Goal: Task Accomplishment & Management: Use online tool/utility

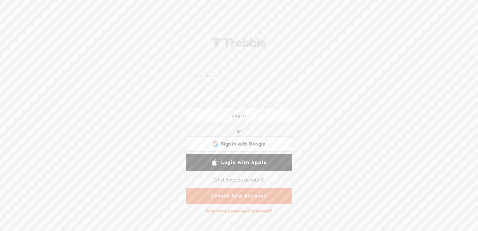
type input "jasonroche"
click at [244, 114] on link "Login" at bounding box center [239, 115] width 106 height 17
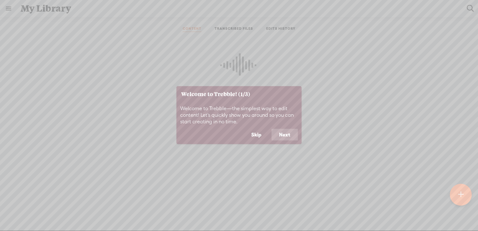
click at [263, 136] on button "Skip" at bounding box center [256, 135] width 25 height 12
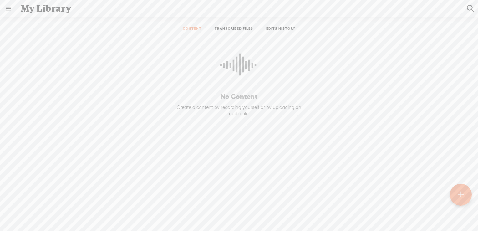
click at [226, 27] on link "TRANSCRIBED FILES" at bounding box center [234, 29] width 39 height 6
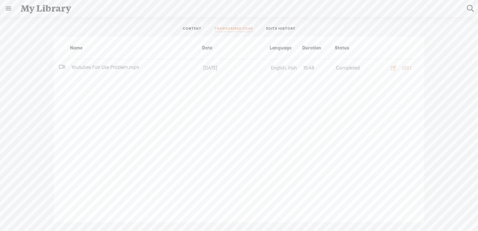
click at [134, 65] on span "Youtubes Fair Use Problem.mp4" at bounding box center [105, 67] width 70 height 5
click at [118, 66] on span "Youtubes Fair Use Problem.mp4" at bounding box center [105, 67] width 70 height 5
click at [410, 66] on div "EDIT" at bounding box center [407, 68] width 9 height 6
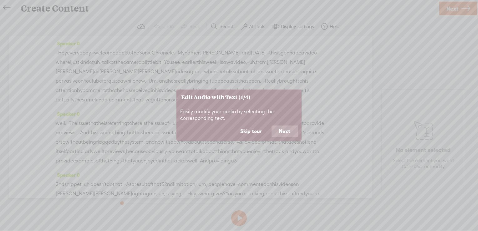
click at [249, 131] on button "Skip tour" at bounding box center [251, 132] width 36 height 12
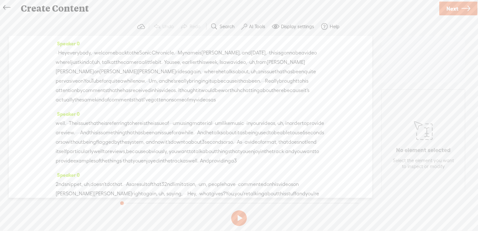
drag, startPoint x: 240, startPoint y: 133, endPoint x: 259, endPoint y: 133, distance: 18.5
click at [213, 128] on span "material" at bounding box center [203, 123] width 20 height 9
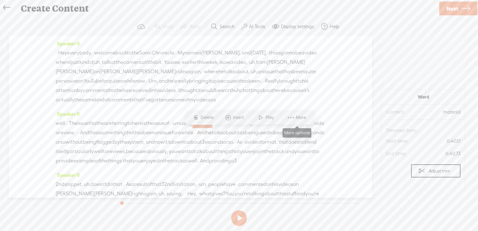
click at [297, 118] on span "More" at bounding box center [302, 117] width 12 height 6
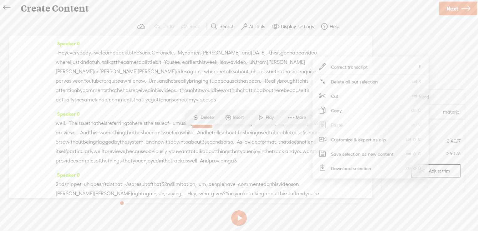
click at [161, 137] on span "an" at bounding box center [158, 132] width 6 height 9
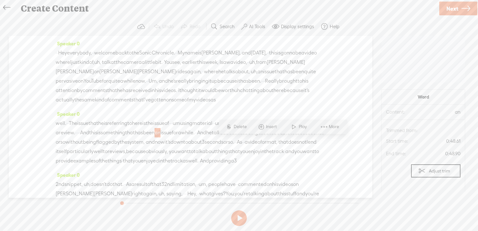
click at [252, 23] on label "AI Tools" at bounding box center [257, 26] width 16 height 6
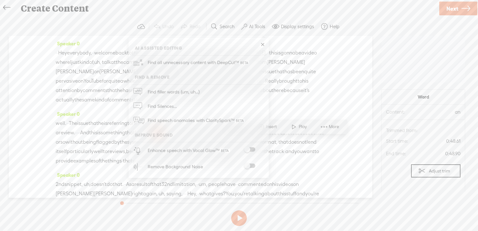
click at [253, 149] on span at bounding box center [249, 149] width 11 height 4
click at [250, 165] on span at bounding box center [249, 166] width 11 height 4
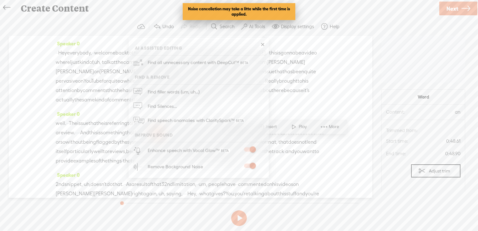
click at [288, 147] on span "does" at bounding box center [293, 141] width 11 height 9
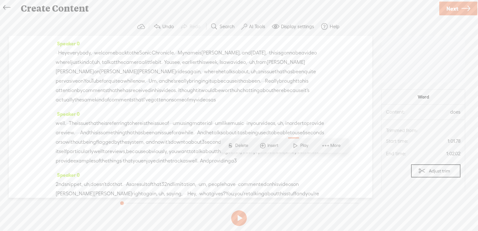
click at [7, 7] on icon at bounding box center [6, 8] width 7 height 14
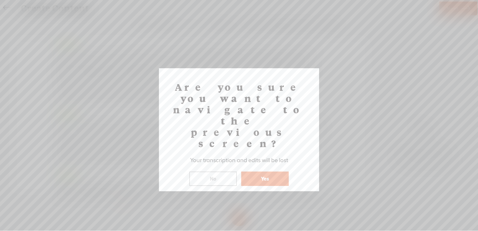
click at [254, 172] on button "Yes" at bounding box center [265, 179] width 48 height 14
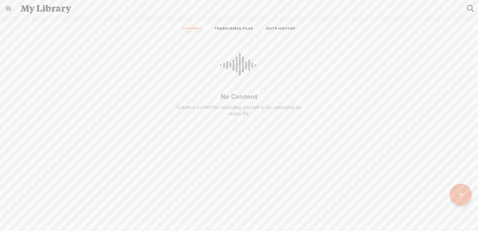
click at [7, 10] on link at bounding box center [8, 8] width 16 height 16
click at [36, 207] on div "SETTINGS" at bounding box center [41, 216] width 73 height 19
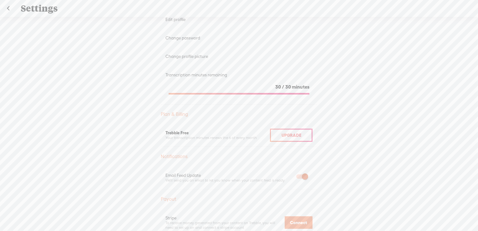
scroll to position [75, 0]
click at [284, 131] on div "Upgrade" at bounding box center [291, 134] width 43 height 13
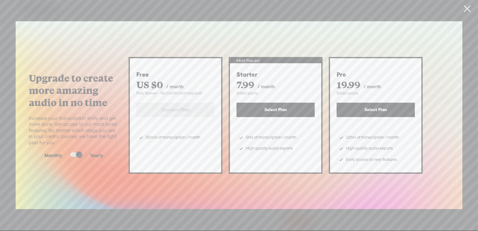
click at [76, 153] on span at bounding box center [75, 154] width 11 height 4
click at [65, 152] on input "checkbox" at bounding box center [65, 152] width 0 height 0
click at [468, 12] on link at bounding box center [468, 9] width 16 height 18
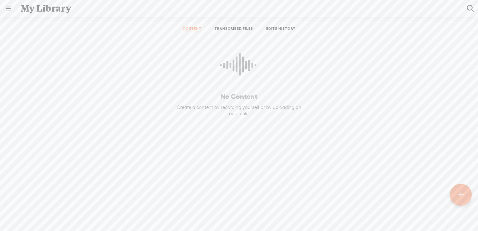
click at [240, 27] on link "TRANSCRIBED FILES" at bounding box center [234, 29] width 39 height 6
click at [8, 11] on link at bounding box center [8, 8] width 16 height 16
click at [243, 31] on body "You have 30 minutes of transcription remaining. Upgrade to increase your limit …" at bounding box center [239, 115] width 478 height 231
click at [243, 30] on link "TRANSCRIBED FILES" at bounding box center [234, 29] width 39 height 6
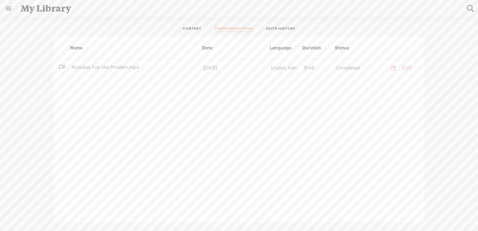
click at [407, 68] on div "EDIT" at bounding box center [407, 68] width 9 height 6
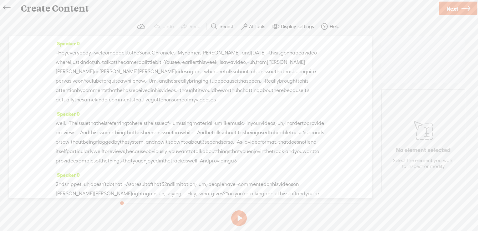
drag, startPoint x: 210, startPoint y: 52, endPoint x: 73, endPoint y: 100, distance: 145.2
click at [73, 100] on div "· · Hey everybody, · · welcome back to the Sonic Chronicle. · · My name is Owen…" at bounding box center [191, 76] width 270 height 56
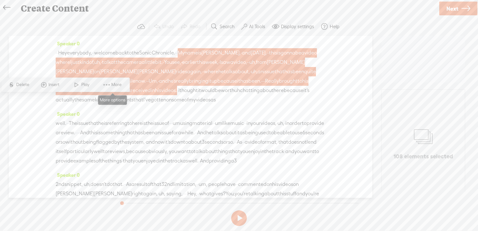
click at [109, 86] on span at bounding box center [106, 84] width 9 height 11
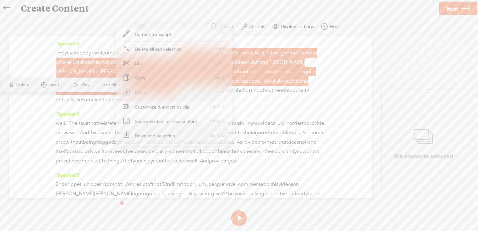
click at [172, 108] on span "Customize & export as clip" at bounding box center [163, 107] width 80 height 14
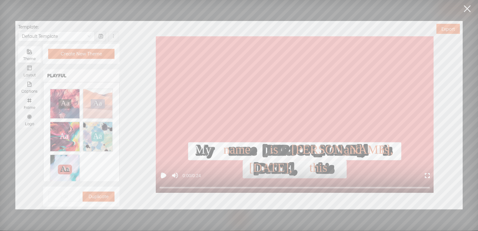
click at [34, 74] on div "Layout" at bounding box center [29, 75] width 16 height 5
click at [18, 63] on input "Layout" at bounding box center [18, 63] width 0 height 0
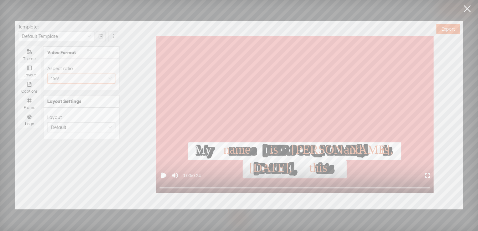
click at [84, 77] on span "16:9" at bounding box center [81, 78] width 61 height 9
click at [82, 130] on span "Shorts, Reels, TikToks" at bounding box center [82, 131] width 36 height 5
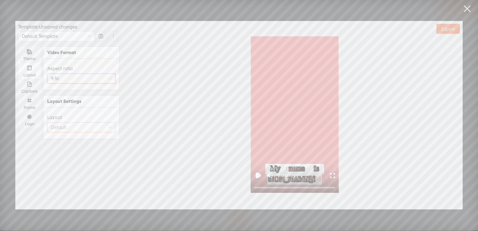
click at [105, 124] on span "Default" at bounding box center [81, 127] width 61 height 9
click at [88, 199] on span "Screenshare" at bounding box center [76, 199] width 25 height 6
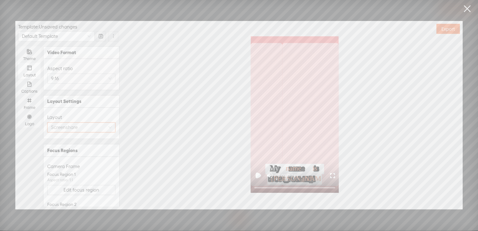
click at [90, 128] on span "Screenshare" at bounding box center [81, 127] width 61 height 9
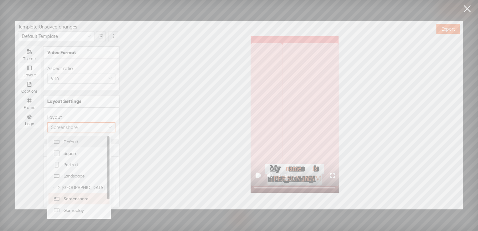
click at [90, 141] on div "Default" at bounding box center [79, 141] width 54 height 9
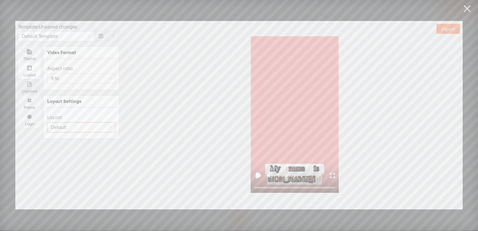
click at [34, 87] on div "Captions" at bounding box center [29, 87] width 16 height 16
click at [18, 79] on input "Captions" at bounding box center [18, 79] width 0 height 0
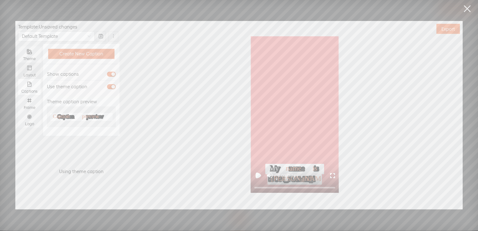
click at [35, 67] on div "Layout" at bounding box center [29, 71] width 16 height 16
click at [18, 63] on input "Layout" at bounding box center [18, 63] width 0 height 0
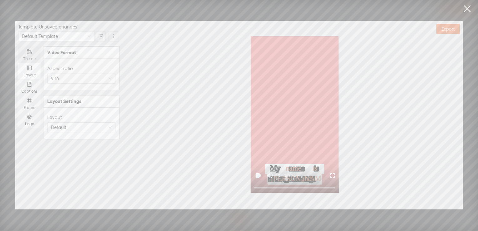
click at [31, 49] on icon "theme" at bounding box center [29, 51] width 5 height 5
click at [18, 46] on input "Theme" at bounding box center [18, 46] width 0 height 0
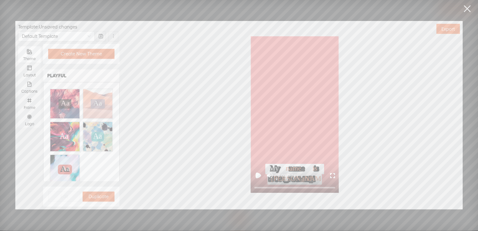
click at [102, 106] on div "Aa Aa Aa Aa" at bounding box center [98, 103] width 24 height 9
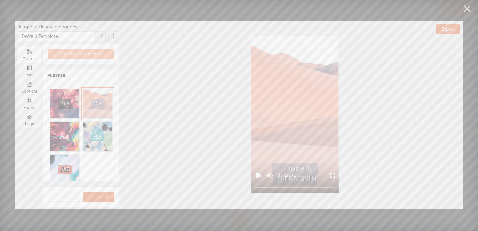
click at [84, 56] on span "Create New Theme" at bounding box center [81, 54] width 41 height 6
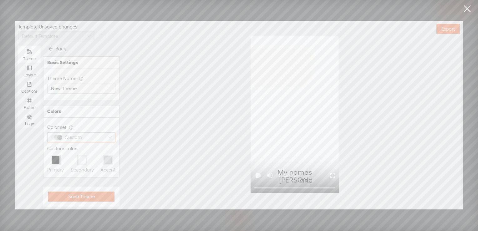
click at [84, 136] on div "Custom" at bounding box center [73, 137] width 22 height 9
click at [87, 189] on div "Cherry" at bounding box center [79, 190] width 54 height 8
click at [71, 88] on input "New Theme" at bounding box center [81, 89] width 68 height 10
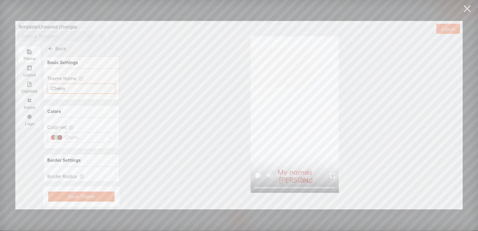
type input "Cherry"
click at [104, 123] on span "Smooth" at bounding box center [81, 123] width 61 height 9
click at [70, 148] on span "Smooth" at bounding box center [72, 149] width 16 height 6
click at [93, 176] on span "Image" at bounding box center [92, 172] width 15 height 9
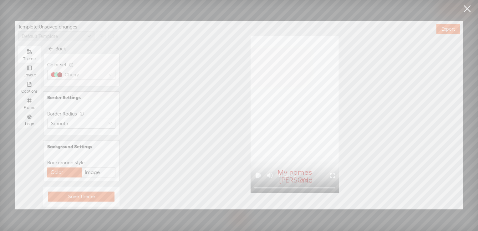
click at [98, 168] on input "Image" at bounding box center [98, 168] width 0 height 0
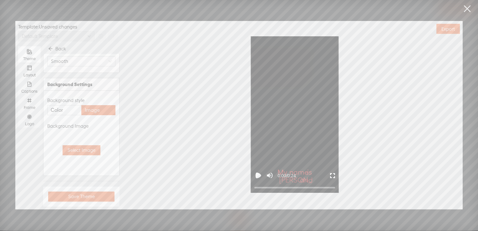
scroll to position [144, 0]
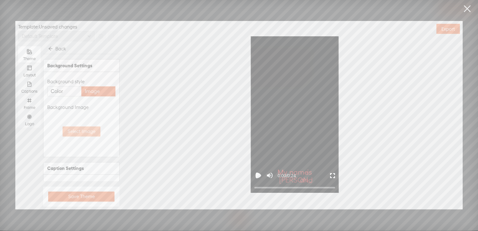
click at [92, 130] on span "Select Image" at bounding box center [82, 131] width 28 height 6
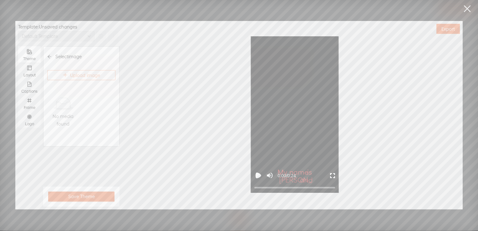
click at [73, 77] on span "Upload image" at bounding box center [85, 75] width 30 height 6
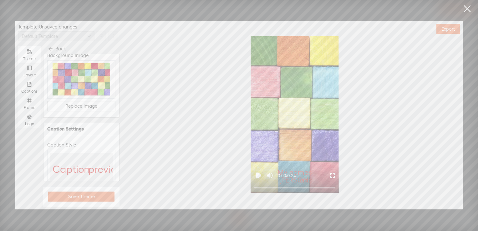
scroll to position [214, 0]
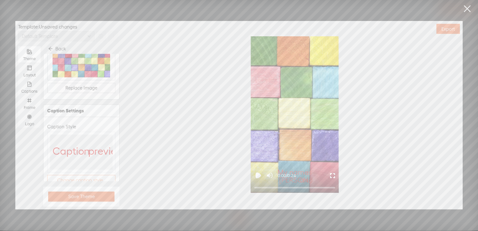
click at [89, 177] on span "Change caption style..." at bounding box center [81, 180] width 49 height 6
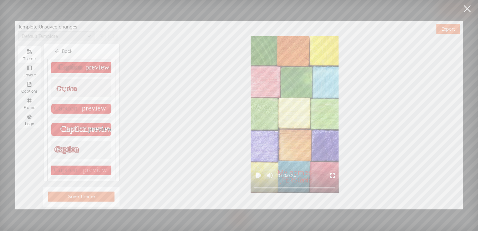
scroll to position [0, 0]
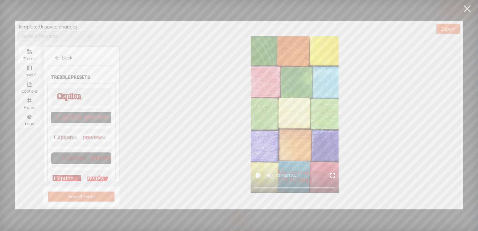
click at [86, 136] on text "preview" at bounding box center [93, 137] width 20 height 7
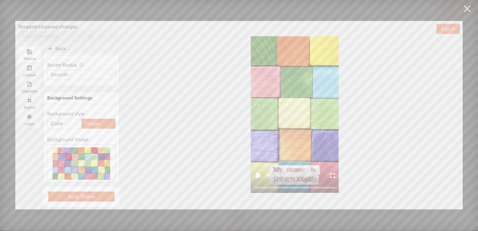
scroll to position [224, 0]
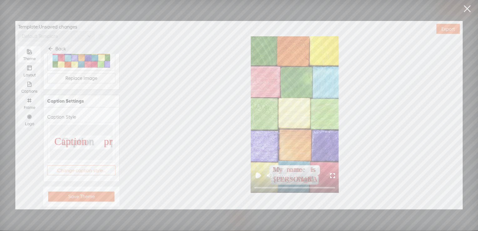
click at [101, 168] on span "Change caption style..." at bounding box center [81, 171] width 49 height 6
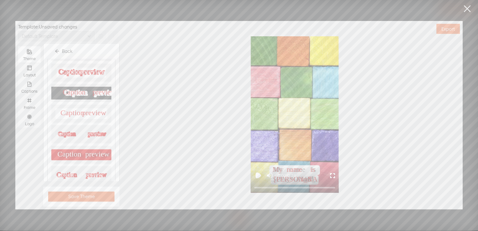
scroll to position [138, 0]
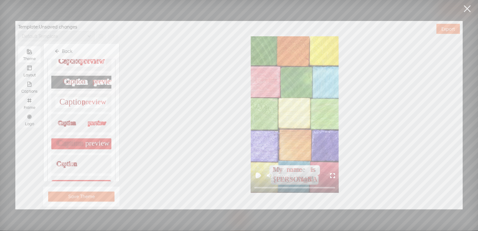
click at [87, 162] on text "preview" at bounding box center [92, 165] width 21 height 7
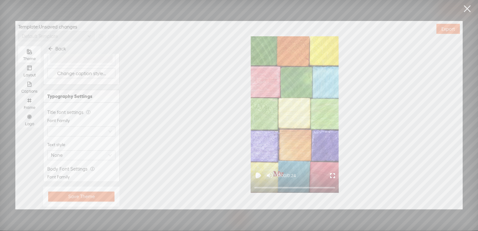
scroll to position [322, 0]
click at [106, 149] on span "None" at bounding box center [81, 153] width 61 height 9
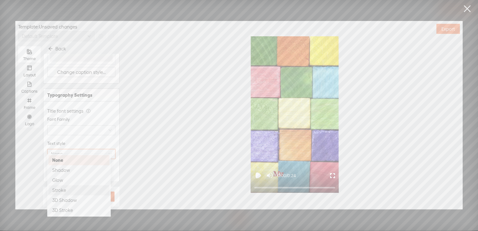
click at [78, 189] on div "Stroke" at bounding box center [79, 191] width 54 height 8
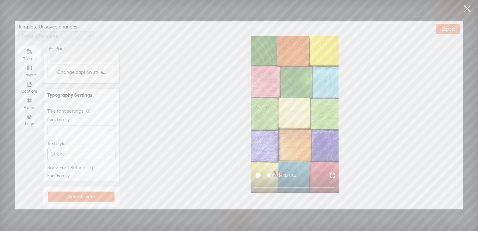
click at [83, 149] on span "Stroke" at bounding box center [81, 153] width 61 height 9
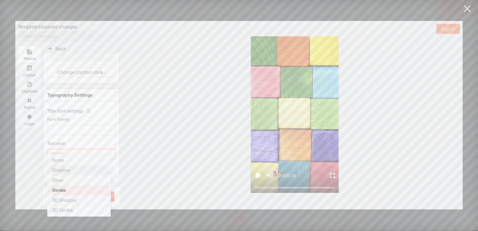
click at [71, 168] on div "Shadow" at bounding box center [79, 171] width 54 height 8
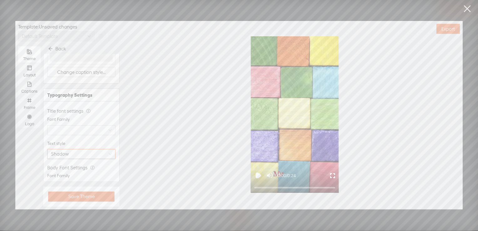
click at [86, 149] on span "Shadow" at bounding box center [81, 153] width 61 height 9
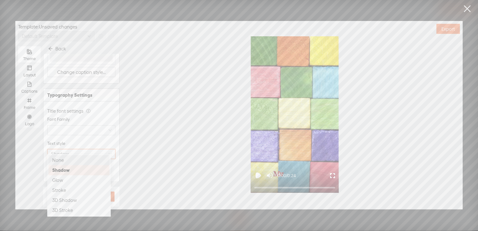
click at [76, 158] on div "None" at bounding box center [79, 161] width 54 height 8
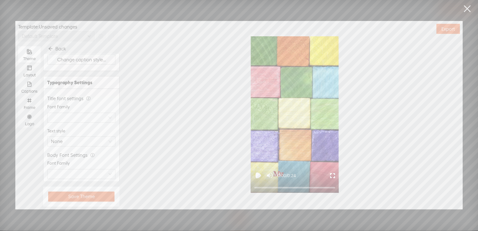
scroll to position [313, 0]
click at [93, 135] on input "search" at bounding box center [78, 139] width 55 height 9
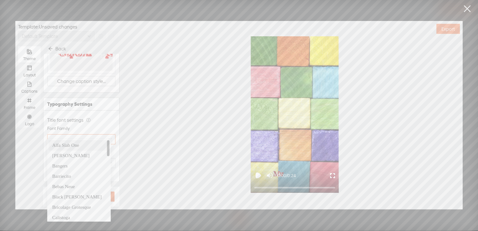
click at [78, 146] on span "Alfa Slab One" at bounding box center [65, 145] width 27 height 5
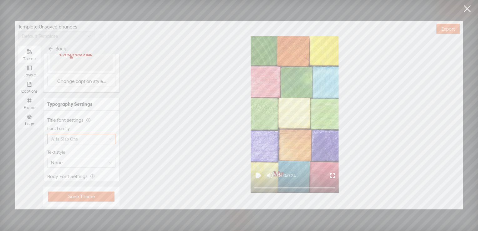
click at [76, 137] on span "Alfa Slab One" at bounding box center [64, 139] width 27 height 5
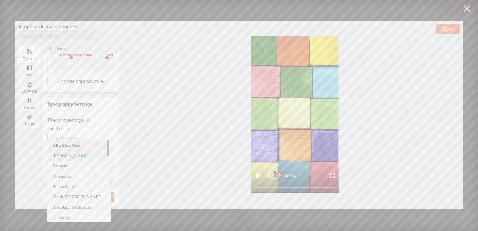
click at [70, 154] on div "[PERSON_NAME]" at bounding box center [79, 156] width 54 height 8
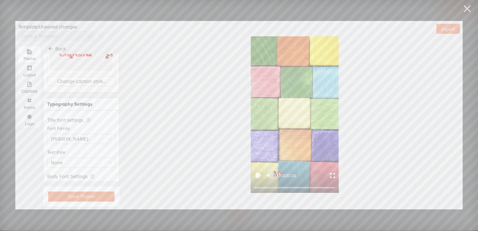
scroll to position [356, 0]
click at [97, 172] on span "None" at bounding box center [81, 176] width 61 height 9
click at [77, 123] on div "Glow" at bounding box center [79, 127] width 54 height 8
click at [107, 102] on span "Cherry" at bounding box center [81, 106] width 61 height 9
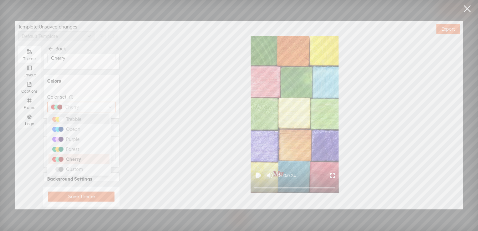
click at [84, 120] on div "Trebble" at bounding box center [74, 120] width 20 height 8
click at [80, 110] on div "Trebble" at bounding box center [72, 106] width 20 height 9
click at [71, 158] on div "Cherry" at bounding box center [73, 160] width 19 height 8
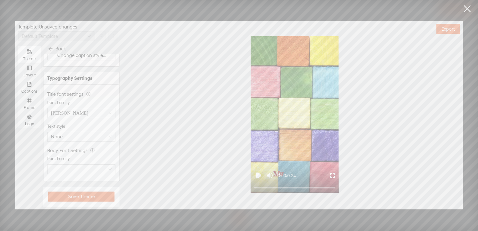
scroll to position [341, 0]
click at [86, 163] on input "search" at bounding box center [78, 167] width 55 height 9
click at [77, 99] on div "Bangers" at bounding box center [79, 99] width 54 height 8
click at [78, 108] on span "[PERSON_NAME]" at bounding box center [81, 110] width 61 height 9
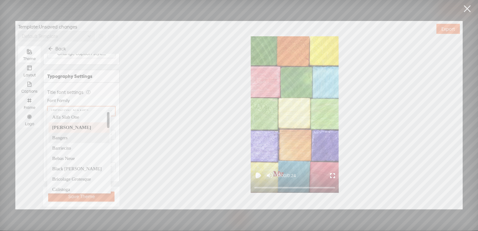
click at [75, 138] on div "Bangers" at bounding box center [79, 138] width 54 height 8
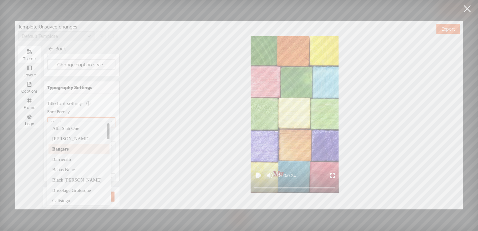
click at [93, 118] on span "Bangers" at bounding box center [81, 122] width 61 height 9
drag, startPoint x: 109, startPoint y: 132, endPoint x: 104, endPoint y: 168, distance: 36.3
click at [104, 168] on div "[PERSON_NAME] Luckiest [PERSON_NAME] Mochiy Pop One [PERSON_NAME] Nunito Open S…" at bounding box center [79, 163] width 61 height 80
click at [85, 128] on div "Luckiest Guy" at bounding box center [79, 130] width 54 height 8
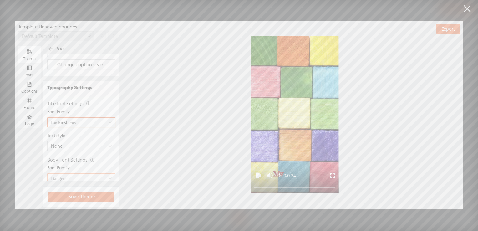
click at [80, 174] on span "Bangers" at bounding box center [81, 178] width 61 height 9
drag, startPoint x: 109, startPoint y: 92, endPoint x: 106, endPoint y: 124, distance: 31.8
click at [106, 124] on div "Kalam [PERSON_NAME] Luckiest [PERSON_NAME] Mochiy Pop One [PERSON_NAME] Nunito …" at bounding box center [79, 125] width 61 height 80
click at [91, 116] on div "Luckiest Guy" at bounding box center [79, 114] width 54 height 8
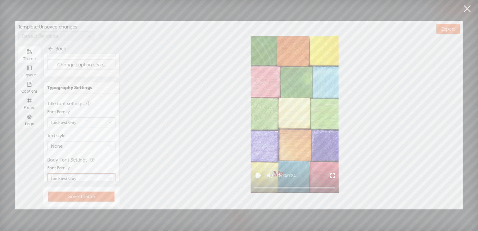
click at [128, 146] on div "My My name is [PERSON_NAME], and 0:00 / 0:24" at bounding box center [295, 114] width 336 height 157
click at [105, 165] on div "Font Family" at bounding box center [81, 168] width 68 height 6
click at [103, 171] on span "Glow" at bounding box center [81, 175] width 61 height 9
click at [66, 108] on div "None" at bounding box center [79, 107] width 54 height 8
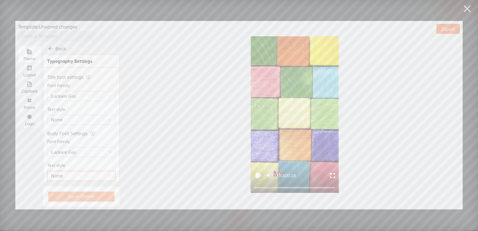
click at [76, 196] on span "Save Theme" at bounding box center [81, 197] width 27 height 6
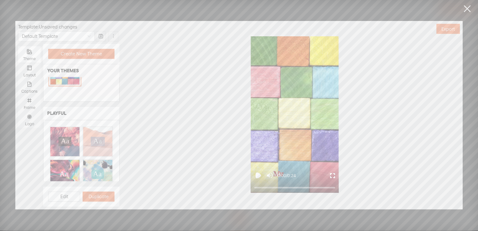
scroll to position [0, 0]
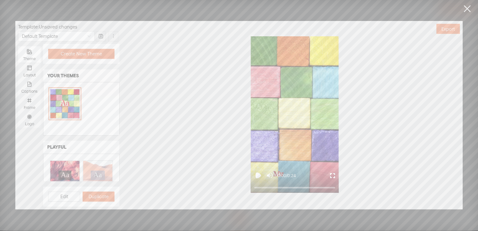
click at [59, 101] on text "Aa" at bounding box center [63, 103] width 9 height 8
click at [260, 172] on icon "Play video" at bounding box center [259, 176] width 8 height 8
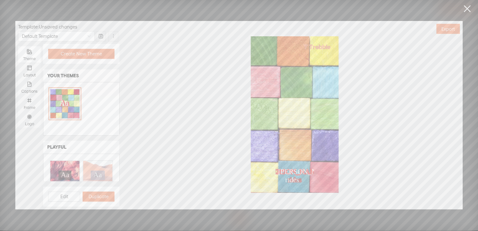
scroll to position [2, 0]
click at [31, 88] on div "Captions" at bounding box center [29, 87] width 16 height 16
click at [18, 79] on input "Captions" at bounding box center [18, 79] width 0 height 0
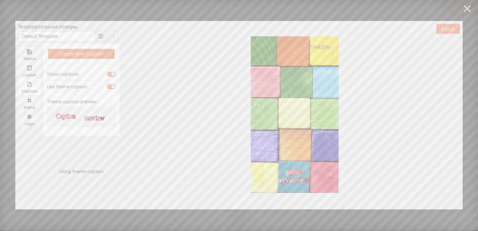
click at [80, 116] on icon "Caption preview Caption preview" at bounding box center [81, 117] width 61 height 8
click at [85, 114] on text "preview" at bounding box center [92, 116] width 21 height 7
click at [110, 88] on span "button" at bounding box center [111, 86] width 9 height 5
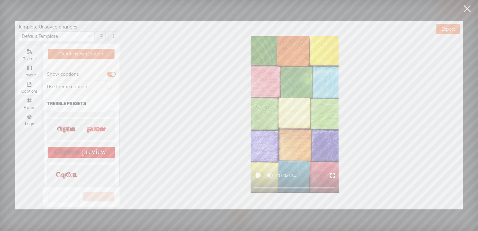
scroll to position [182, 0]
click at [95, 175] on text "preview" at bounding box center [92, 178] width 21 height 7
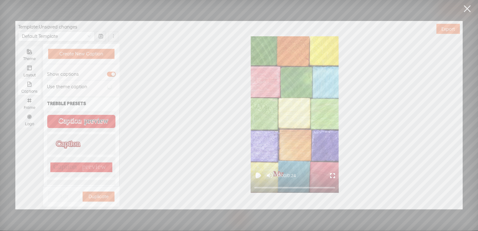
scroll to position [0, 0]
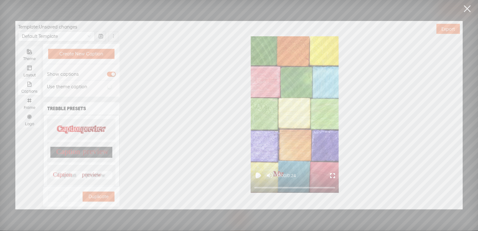
click at [85, 89] on div "Use theme caption" at bounding box center [67, 87] width 40 height 8
click at [110, 87] on div "button" at bounding box center [110, 87] width 4 height 4
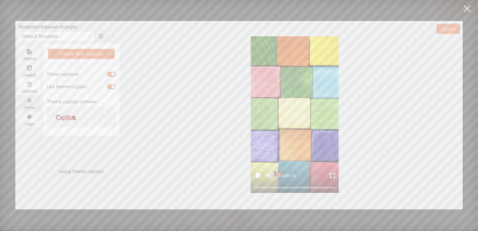
click at [35, 104] on div "Frame" at bounding box center [29, 103] width 16 height 16
click at [18, 95] on input "Frame" at bounding box center [18, 95] width 0 height 0
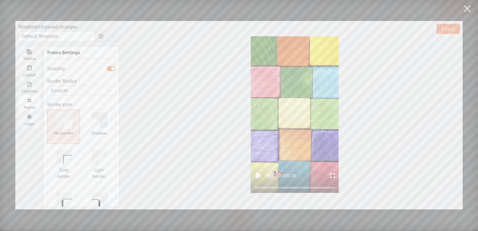
click at [92, 116] on icon at bounding box center [100, 119] width 16 height 15
click at [69, 118] on icon at bounding box center [64, 120] width 16 height 17
drag, startPoint x: 276, startPoint y: 113, endPoint x: 280, endPoint y: 116, distance: 5.1
click at [280, 116] on div at bounding box center [295, 114] width 72 height 140
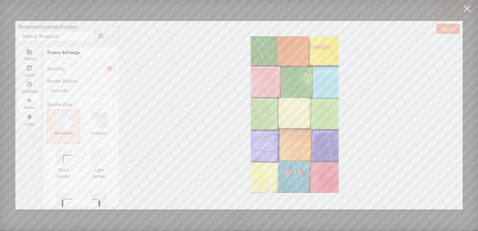
click at [107, 68] on span "button" at bounding box center [111, 68] width 9 height 5
click at [107, 68] on div "button" at bounding box center [109, 69] width 4 height 4
click at [29, 75] on div "Layout" at bounding box center [29, 75] width 16 height 5
click at [18, 63] on input "Layout" at bounding box center [18, 63] width 0 height 0
click at [75, 79] on span "9:16" at bounding box center [81, 78] width 61 height 9
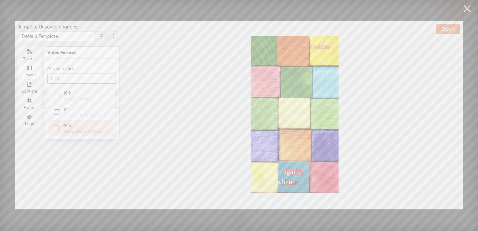
click at [75, 79] on span "9:16" at bounding box center [81, 78] width 61 height 9
click at [464, 10] on link at bounding box center [468, 9] width 16 height 18
